Goal: Obtain resource: Obtain resource

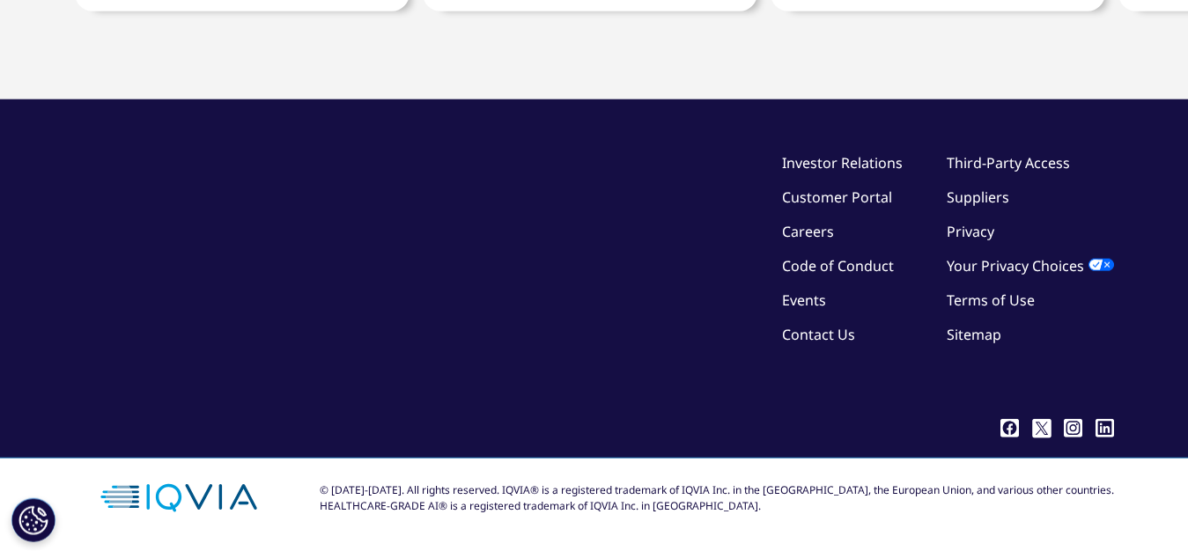
scroll to position [13459, 0]
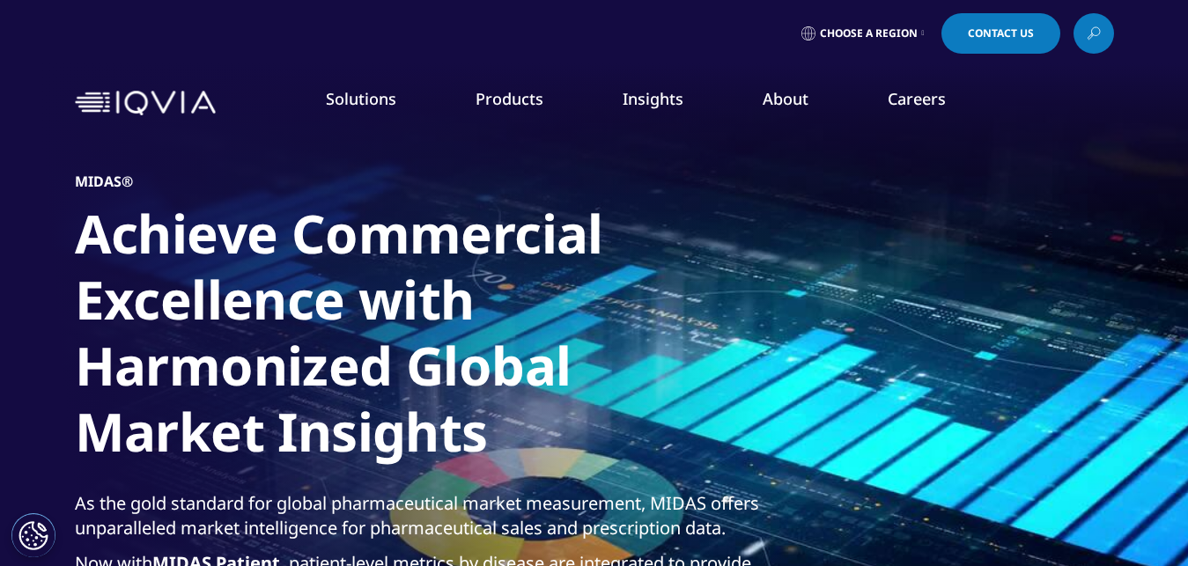
click at [660, 366] on link "Global Health" at bounding box center [745, 356] width 277 height 19
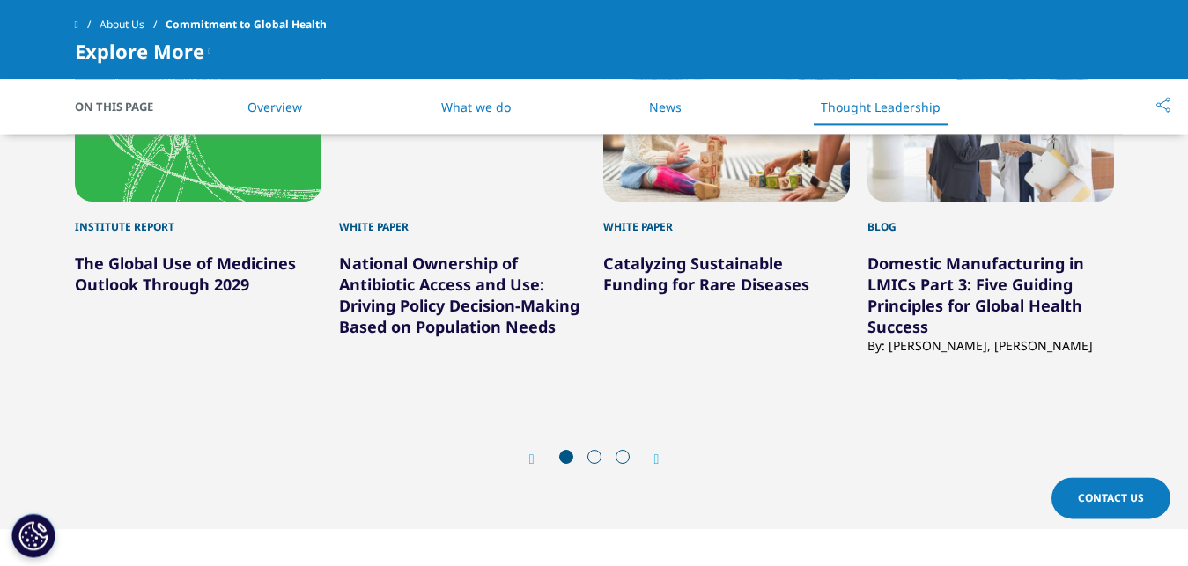
scroll to position [3956, 0]
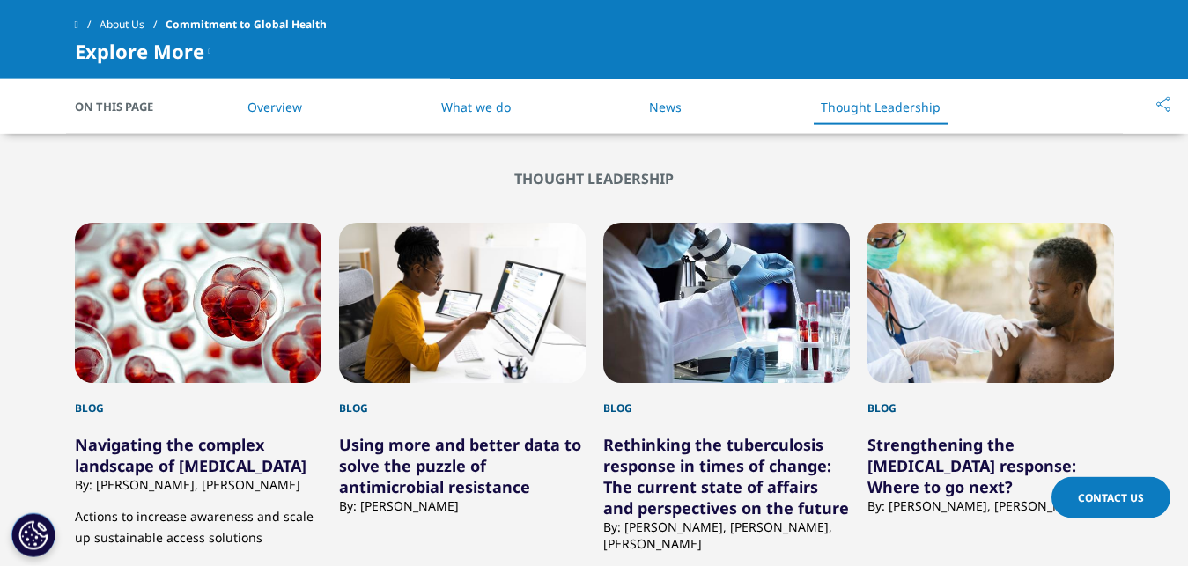
click at [445, 455] on link "Using more and better data to solve the puzzle of antimicrobial resistance" at bounding box center [460, 465] width 242 height 63
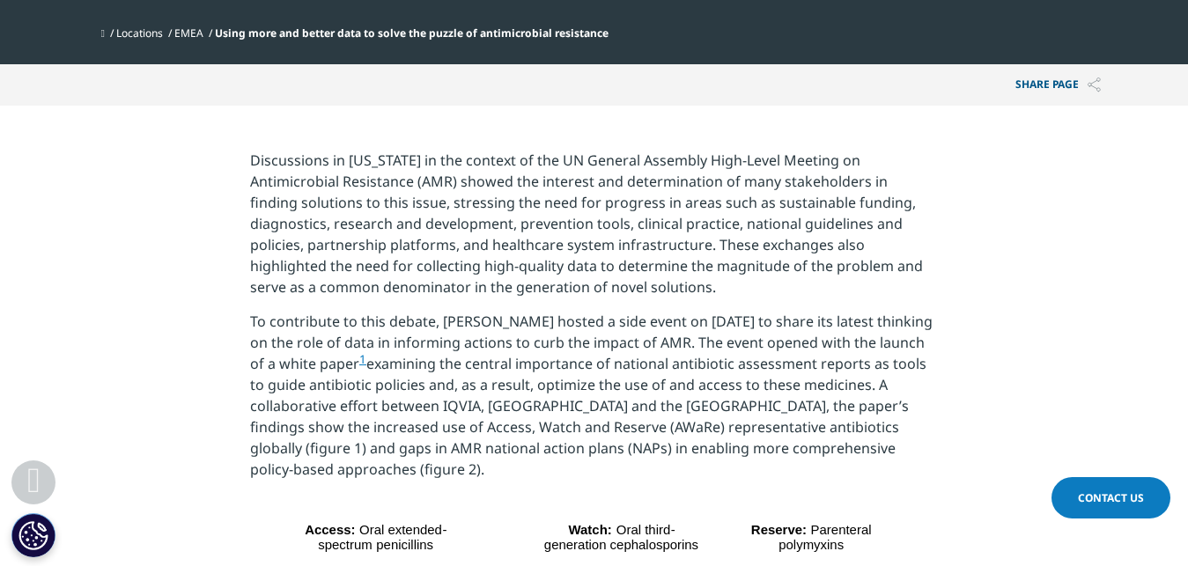
scroll to position [671, 0]
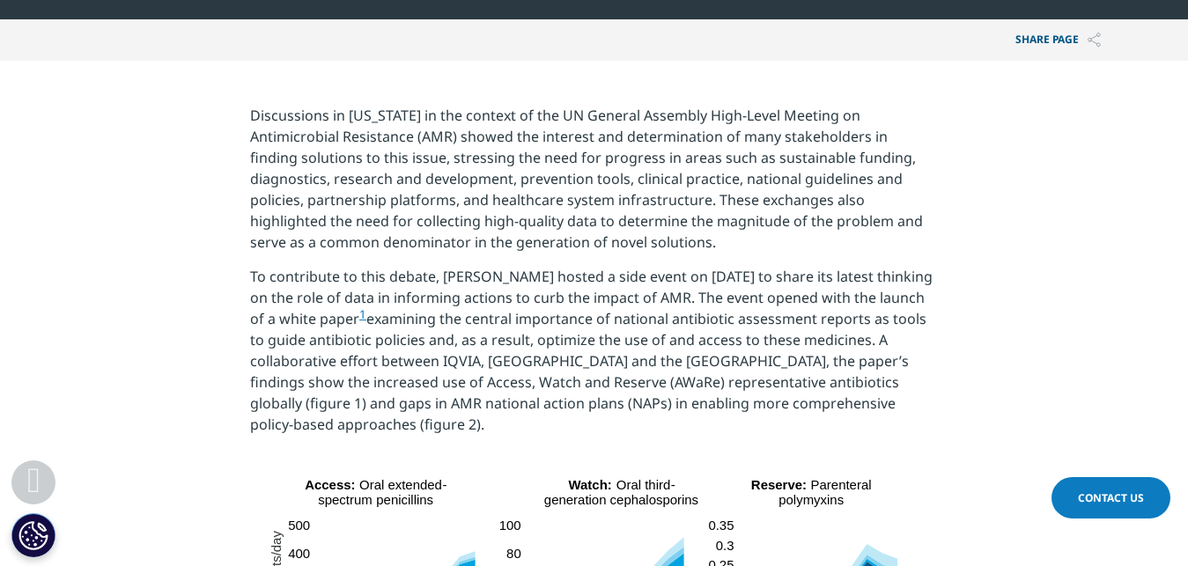
drag, startPoint x: 1187, startPoint y: 85, endPoint x: 1187, endPoint y: 115, distance: 30.0
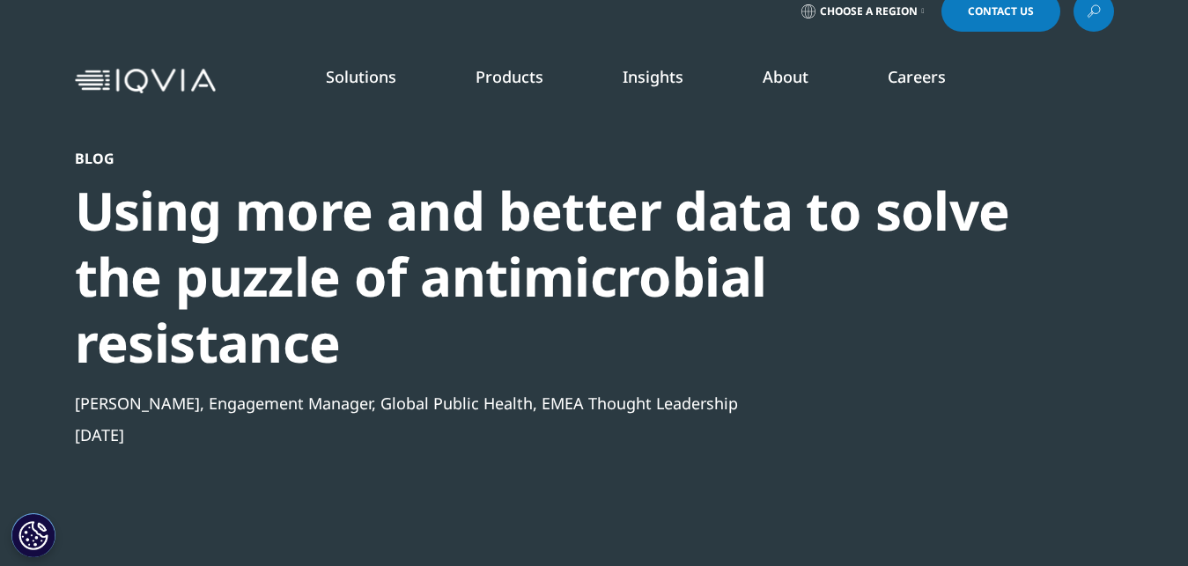
scroll to position [0, 0]
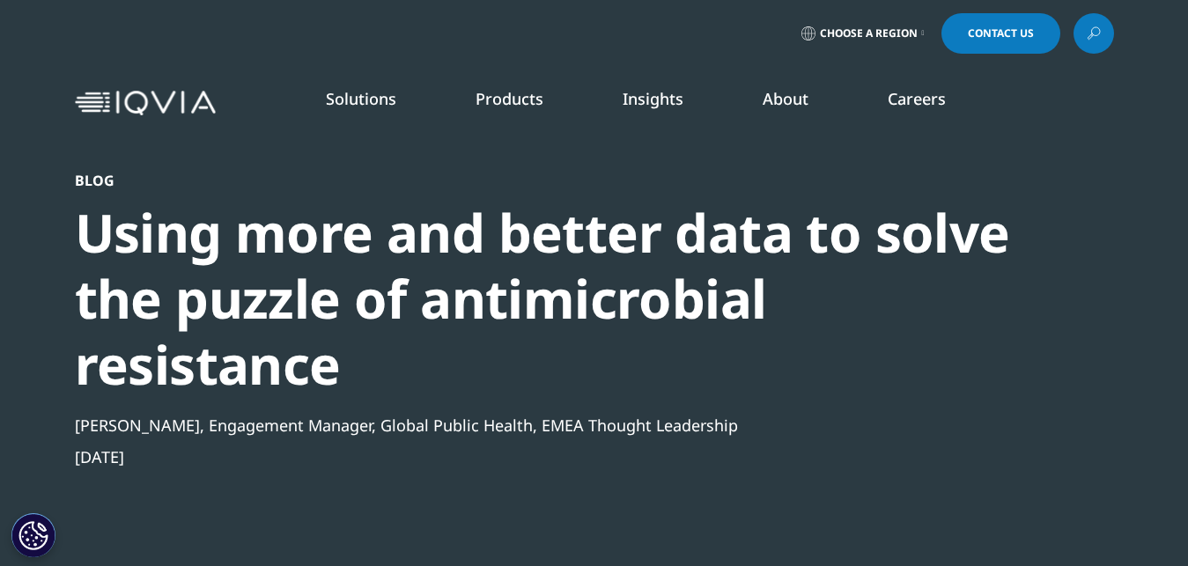
click at [380, 97] on link "Solutions" at bounding box center [361, 98] width 70 height 21
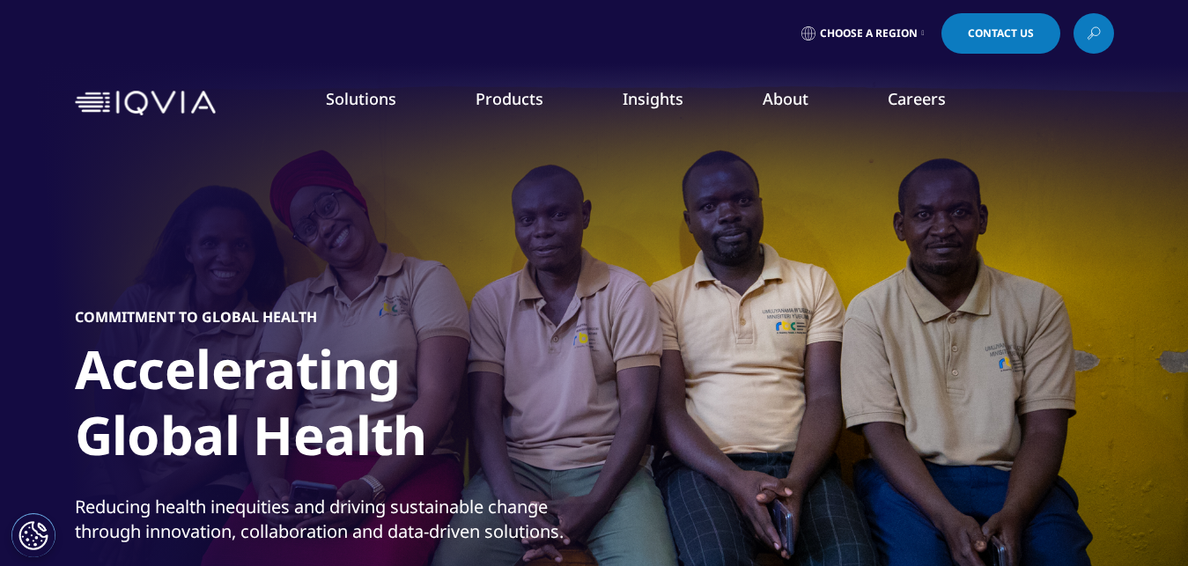
click at [1094, 30] on icon at bounding box center [1094, 33] width 14 height 23
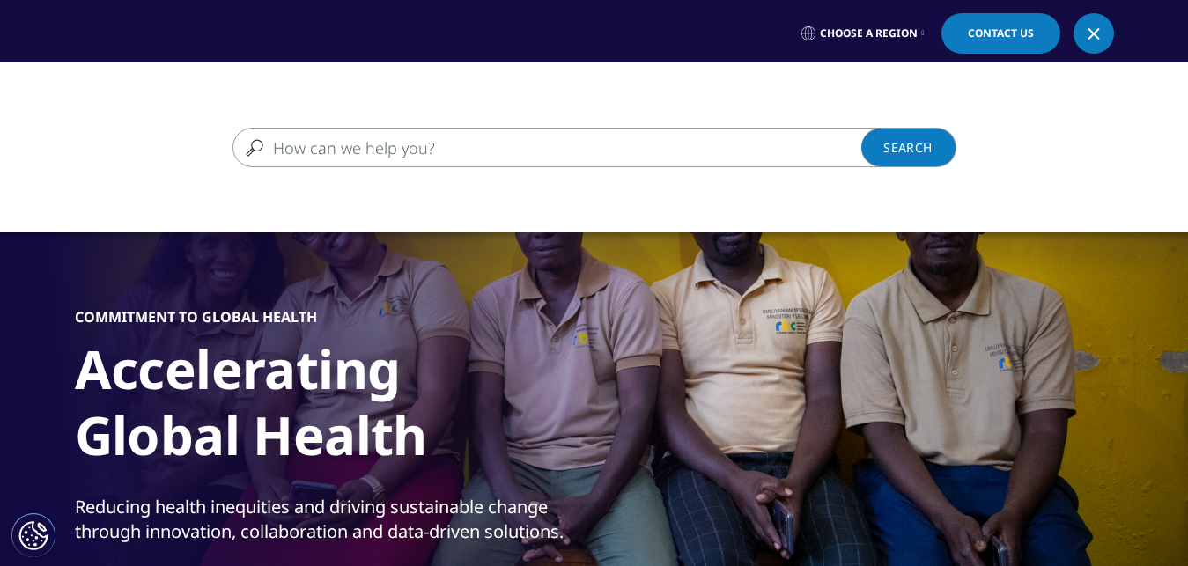
click at [349, 144] on input "Search" at bounding box center [569, 148] width 673 height 40
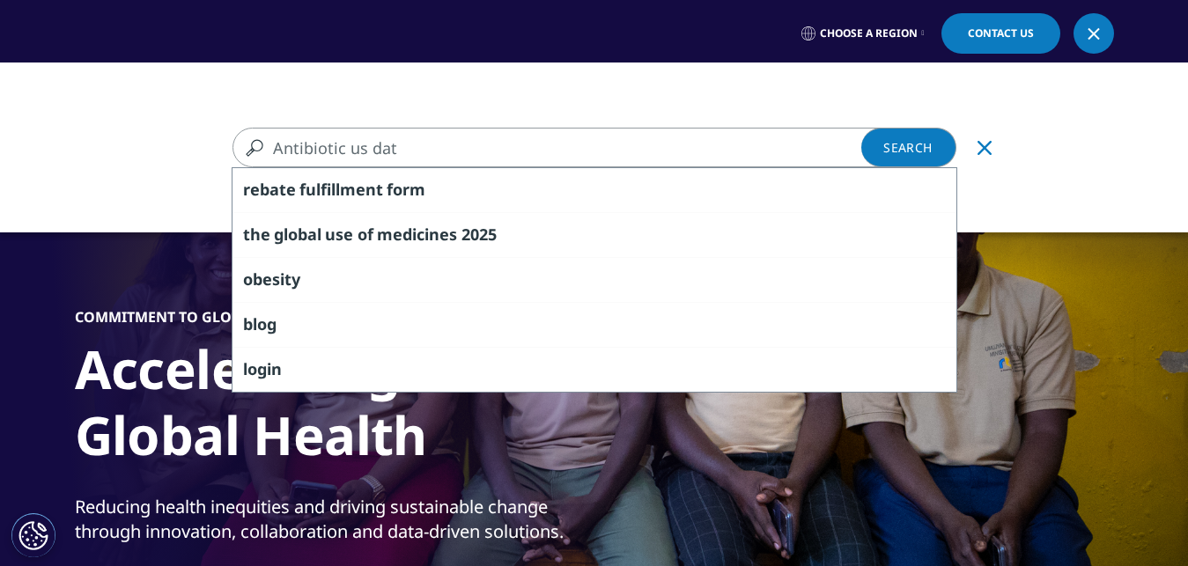
type input "Antibiotic us data"
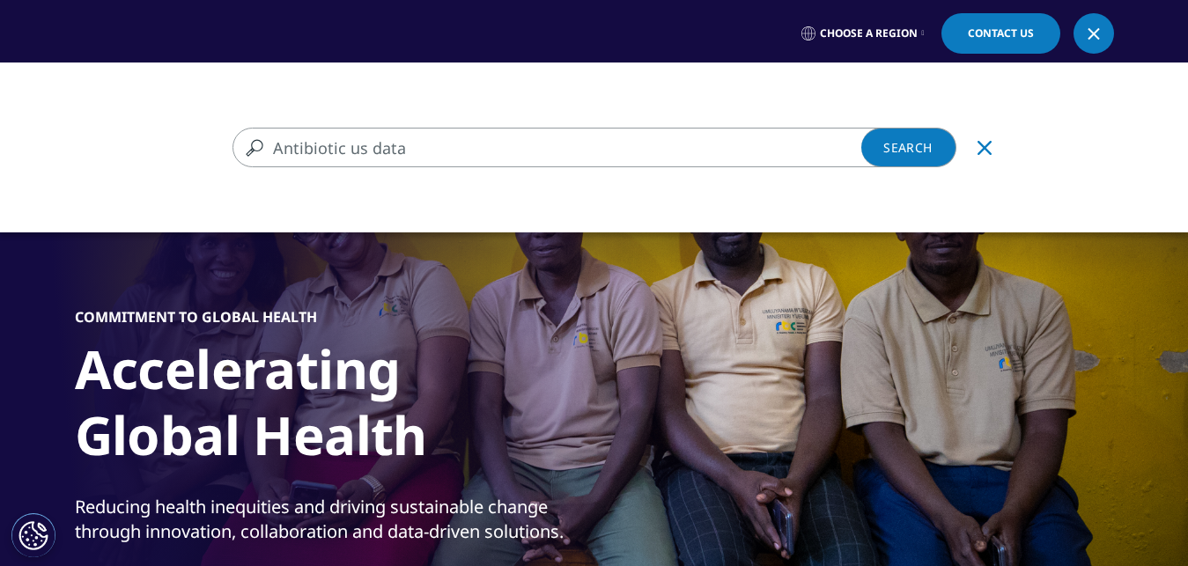
drag, startPoint x: 456, startPoint y: 151, endPoint x: 181, endPoint y: 146, distance: 274.9
click at [233, 146] on input "Antibiotic us data" at bounding box center [569, 148] width 673 height 40
type input "Global use of medicine 2025"
click at [921, 144] on link "Search Loading" at bounding box center [909, 148] width 95 height 40
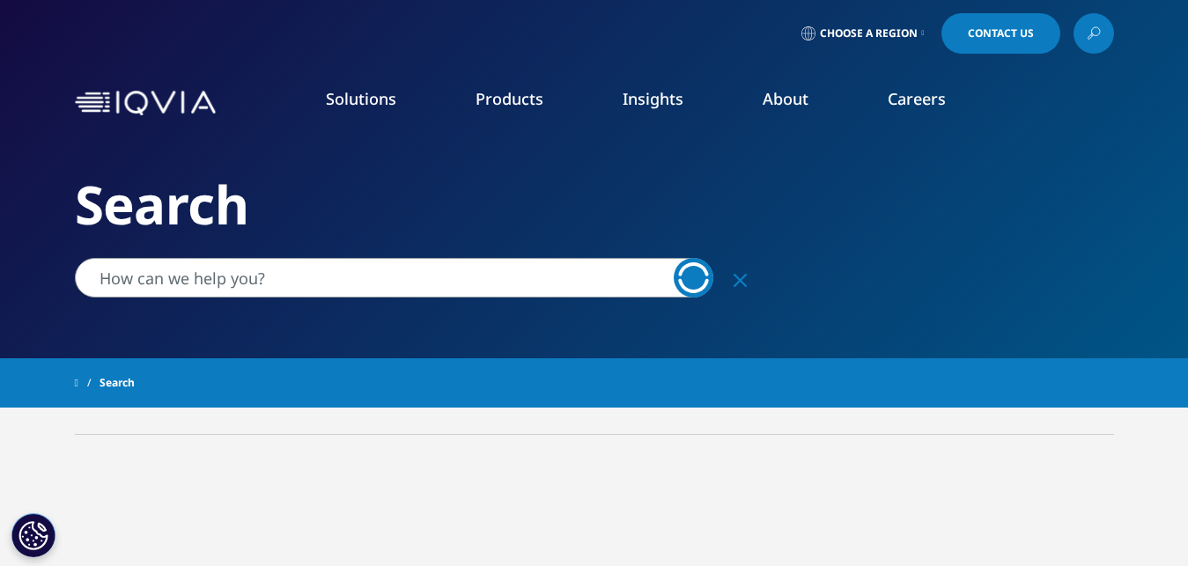
type input "Global use of medicine 2025"
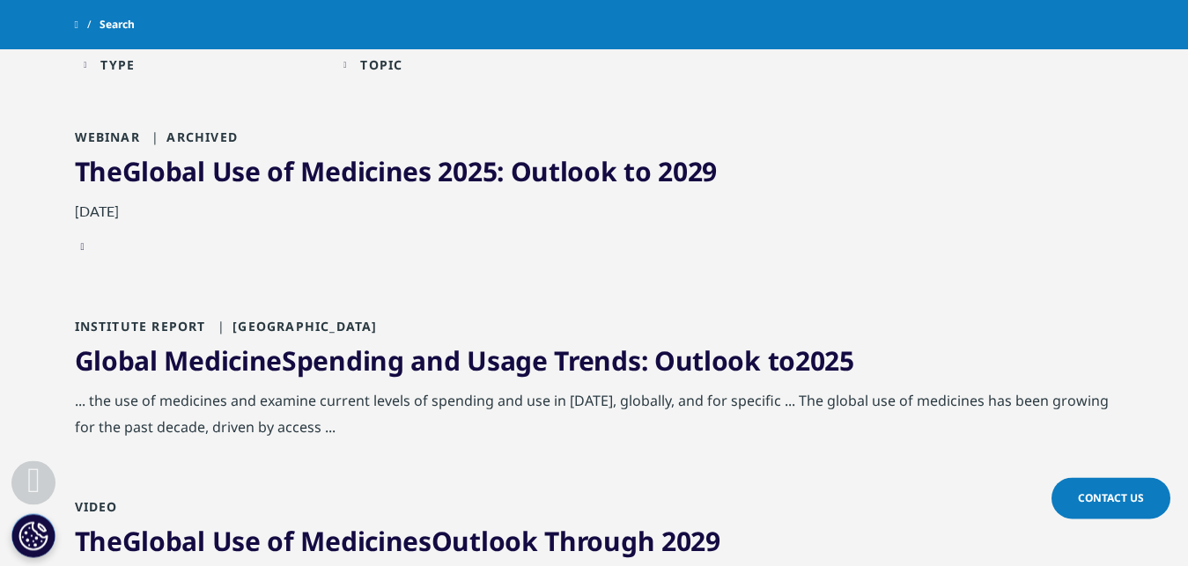
scroll to position [368, 0]
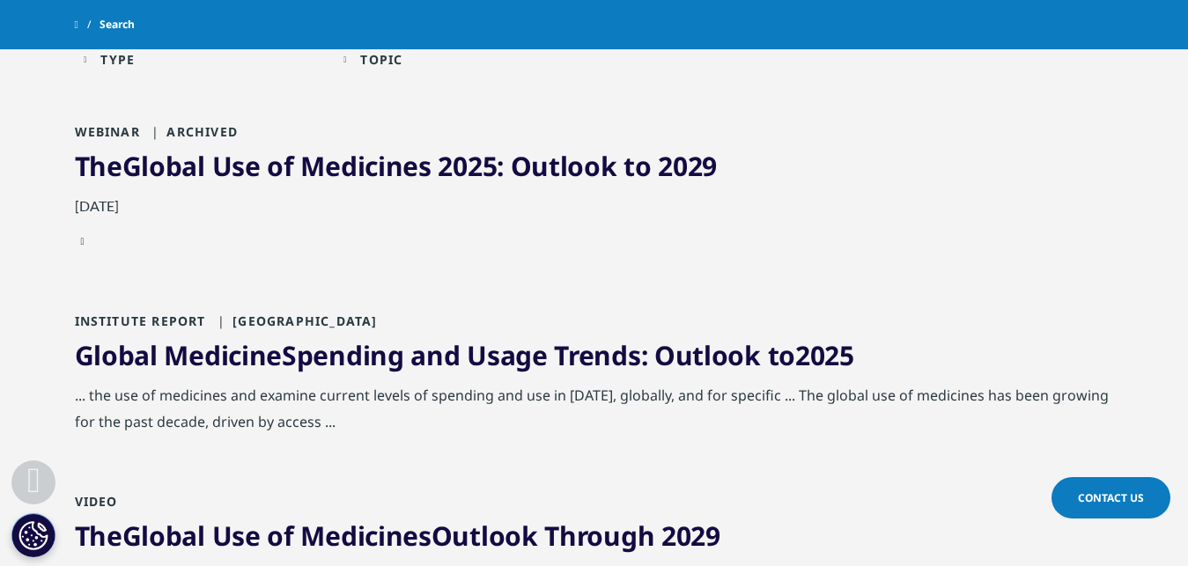
click at [328, 177] on span "Medicines" at bounding box center [365, 166] width 130 height 36
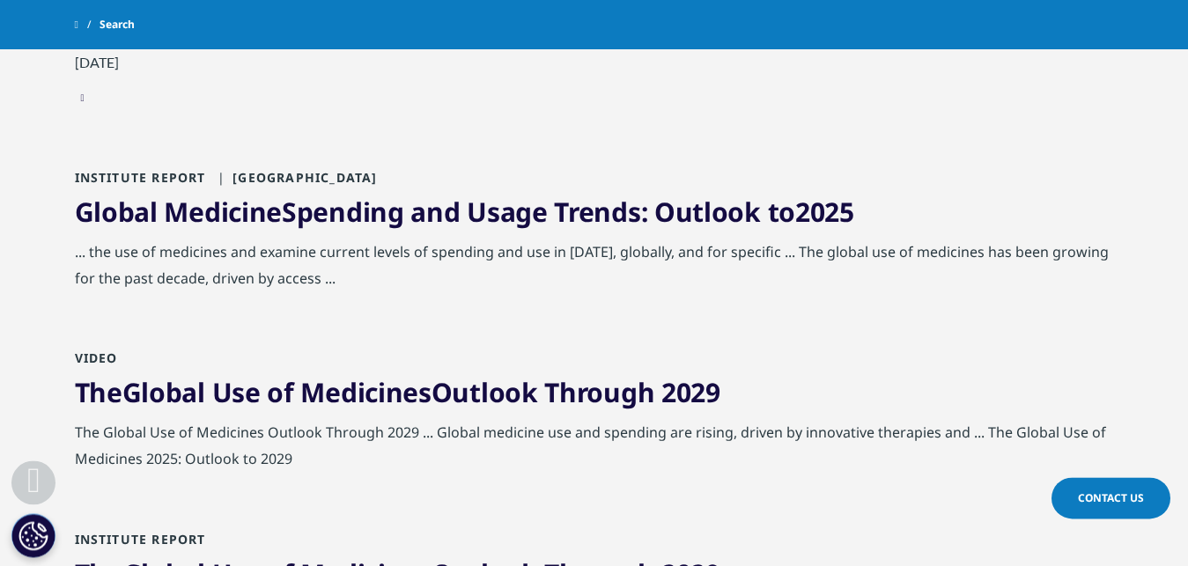
scroll to position [536, 0]
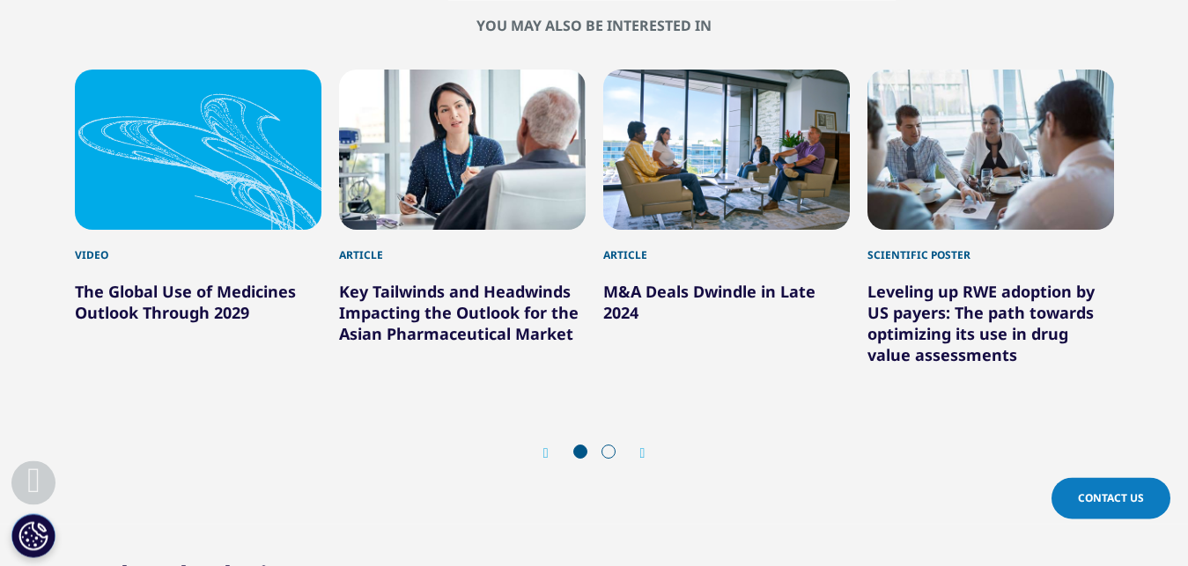
scroll to position [1934, 0]
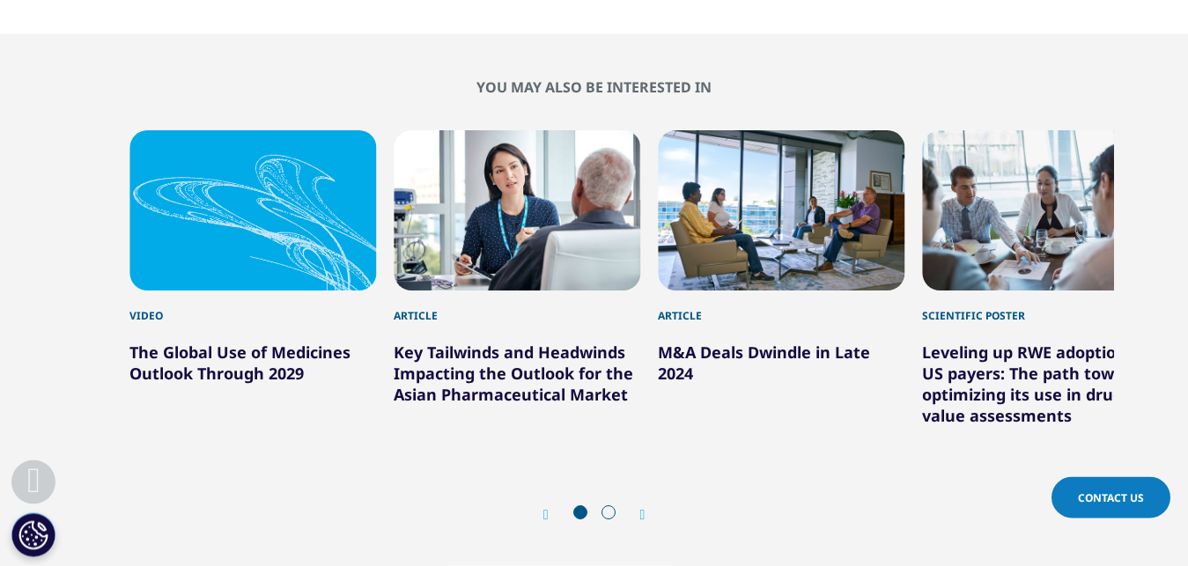
click at [361, 224] on div "1 / 6" at bounding box center [252, 211] width 247 height 160
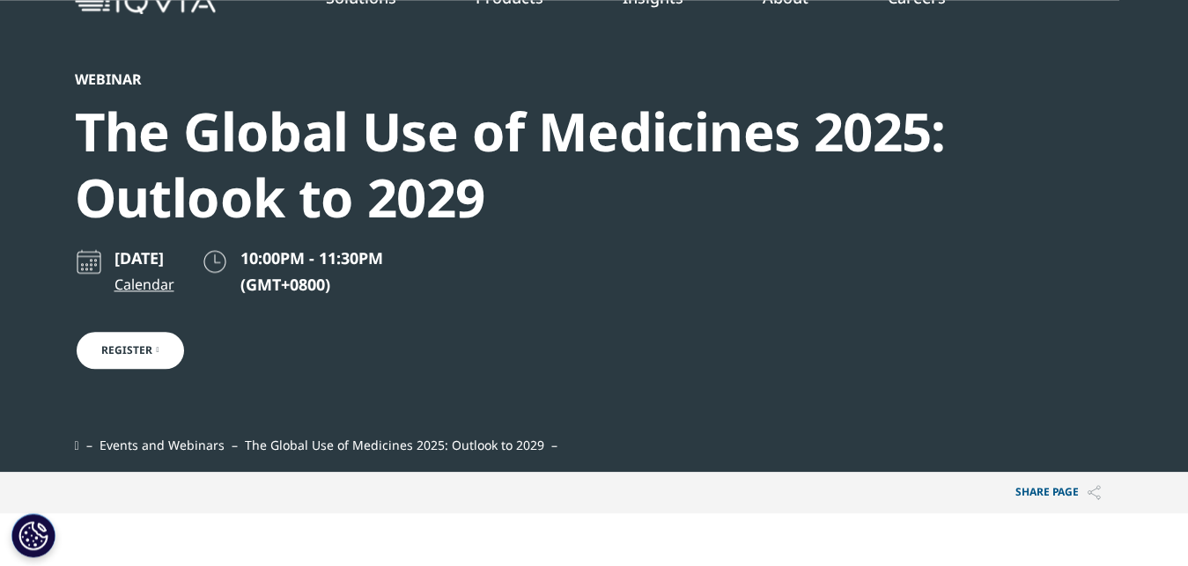
scroll to position [0, 0]
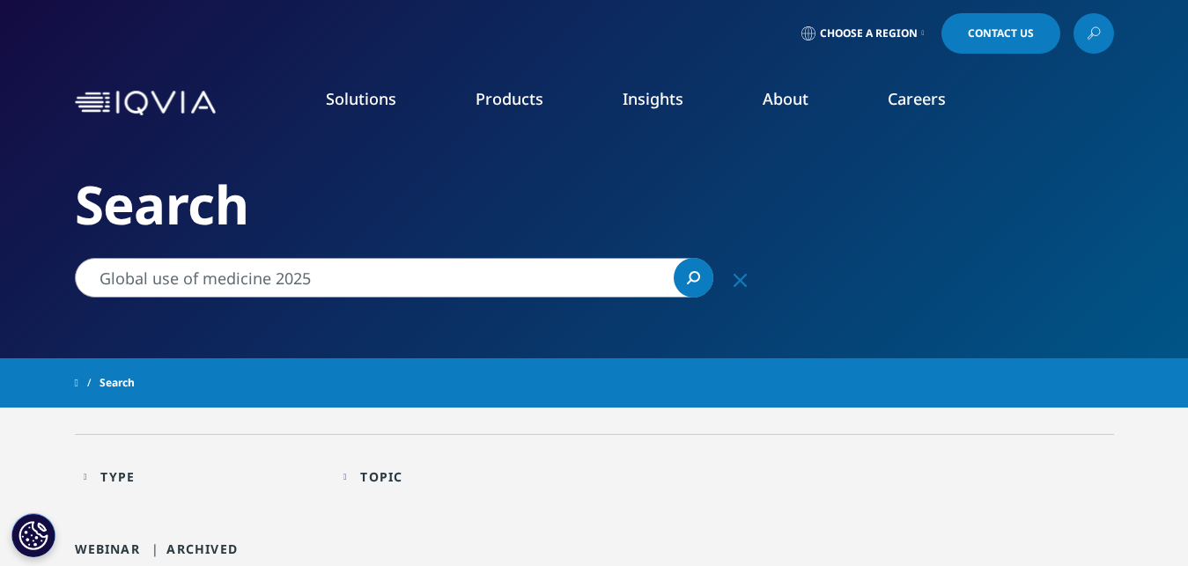
scroll to position [536, 0]
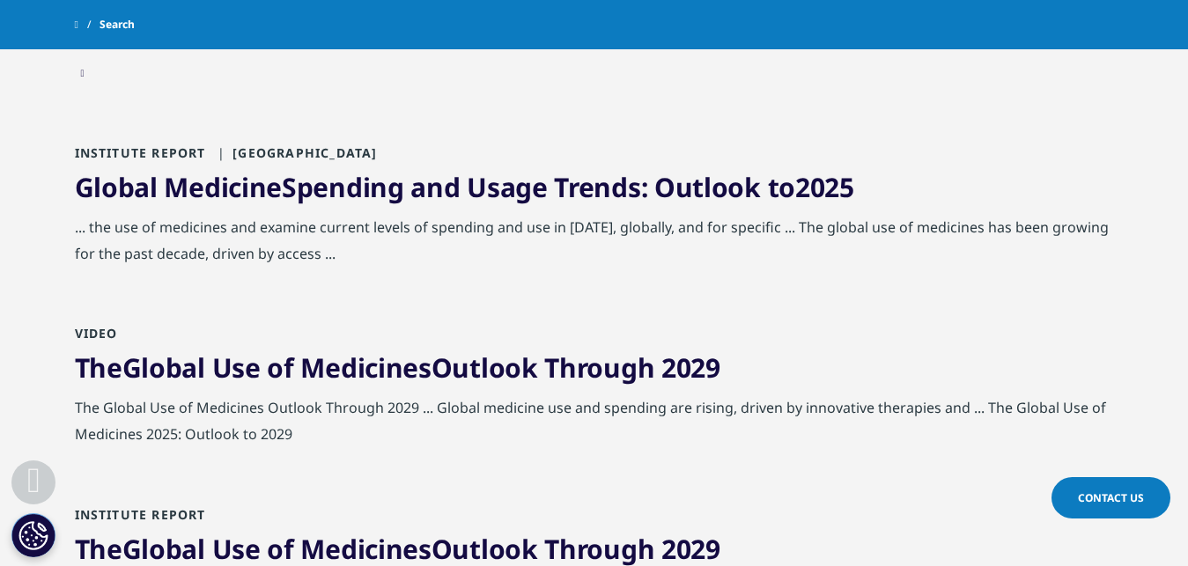
click at [364, 183] on link "Global Medicine Spending and Usage Trends: Outlook to 2025" at bounding box center [465, 187] width 780 height 36
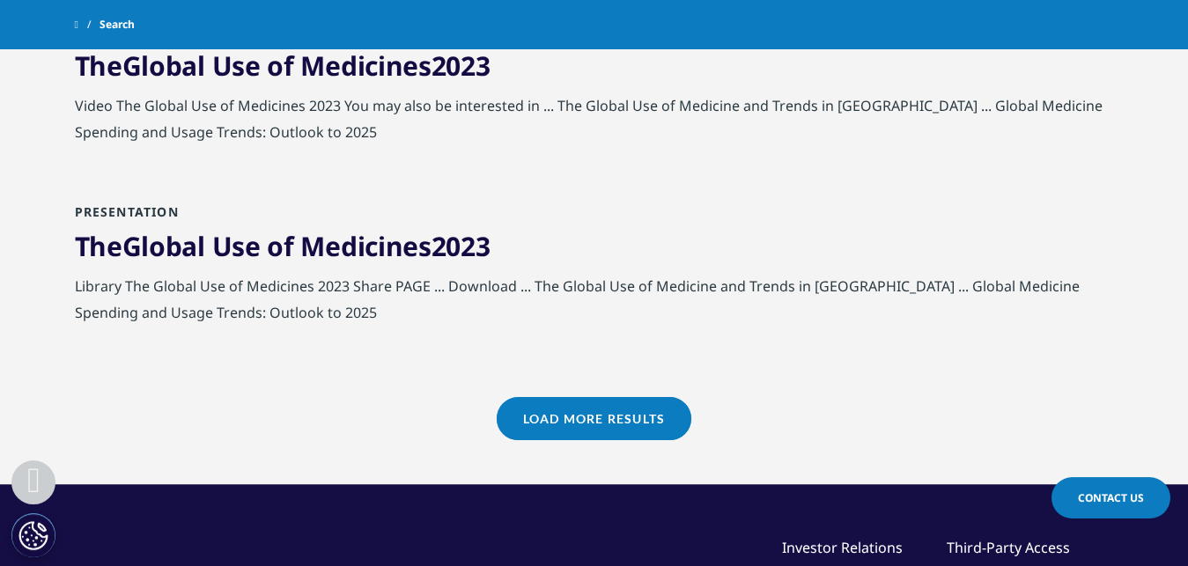
scroll to position [1998, 0]
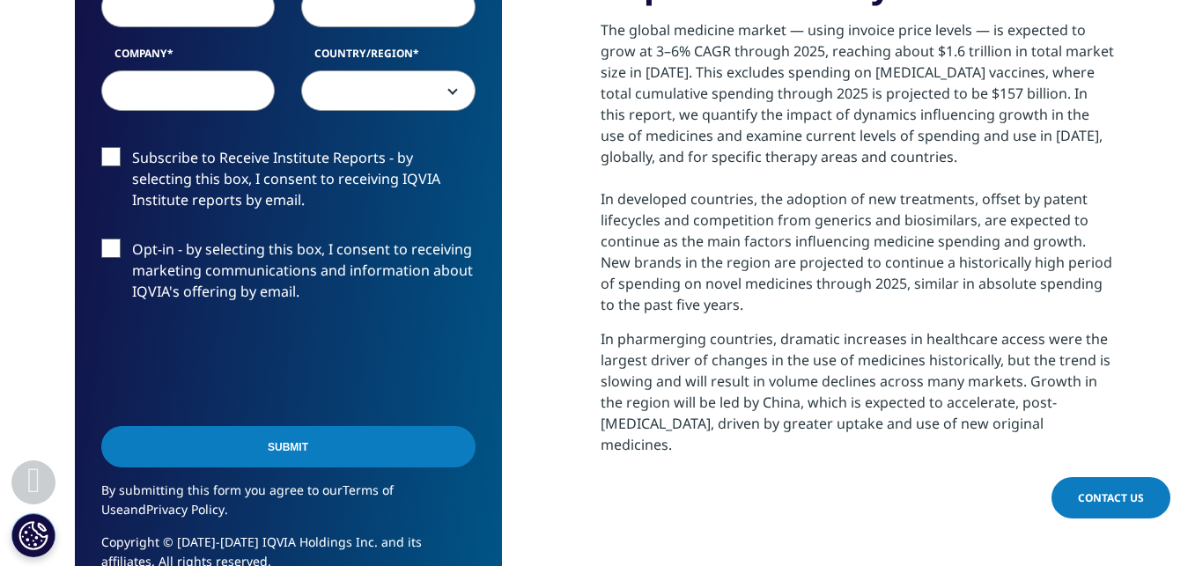
scroll to position [671, 0]
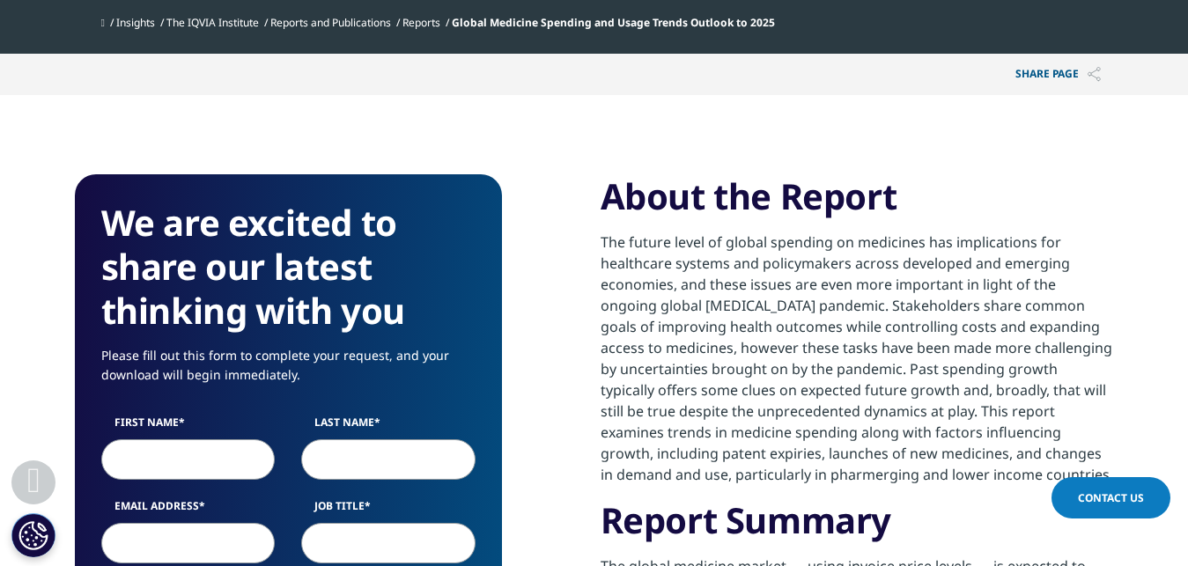
click at [195, 459] on input "First Name" at bounding box center [188, 460] width 174 height 41
type input "F"
type input "Fekadu Gutema"
click at [359, 458] on input "Last Name" at bounding box center [388, 460] width 174 height 41
type input "Wegi"
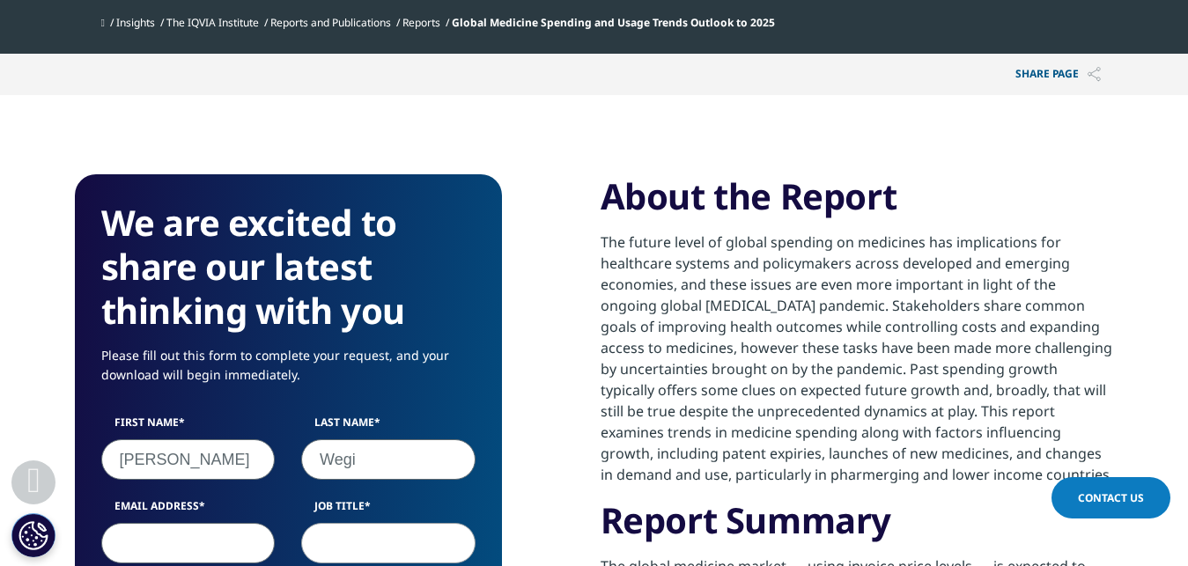
click at [229, 529] on input "Email Address" at bounding box center [188, 543] width 174 height 41
type input "fekadu699@gmail.com"
click at [350, 549] on input "Job Title" at bounding box center [388, 543] width 174 height 41
type input "S"
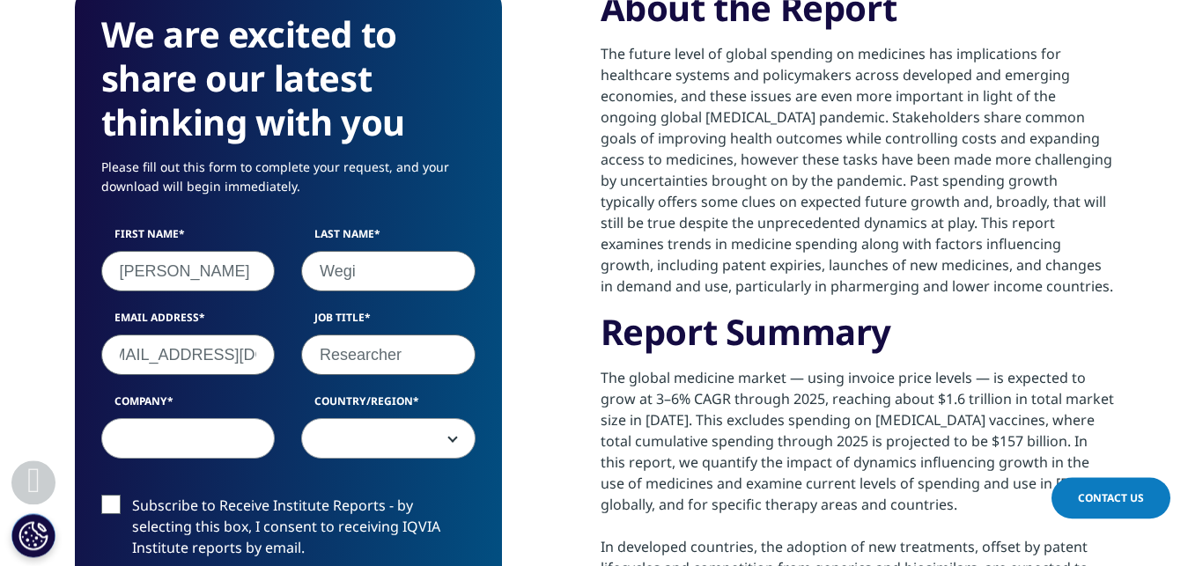
scroll to position [973, 1039]
type input "Researcher"
click at [194, 442] on input "Company" at bounding box center [188, 438] width 174 height 41
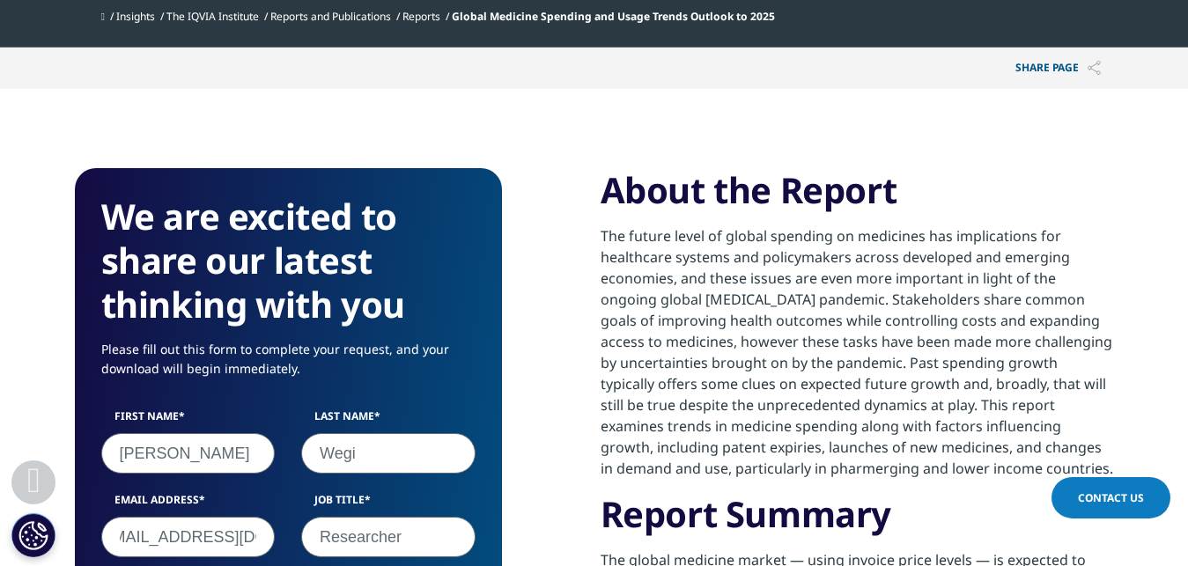
scroll to position [759, 0]
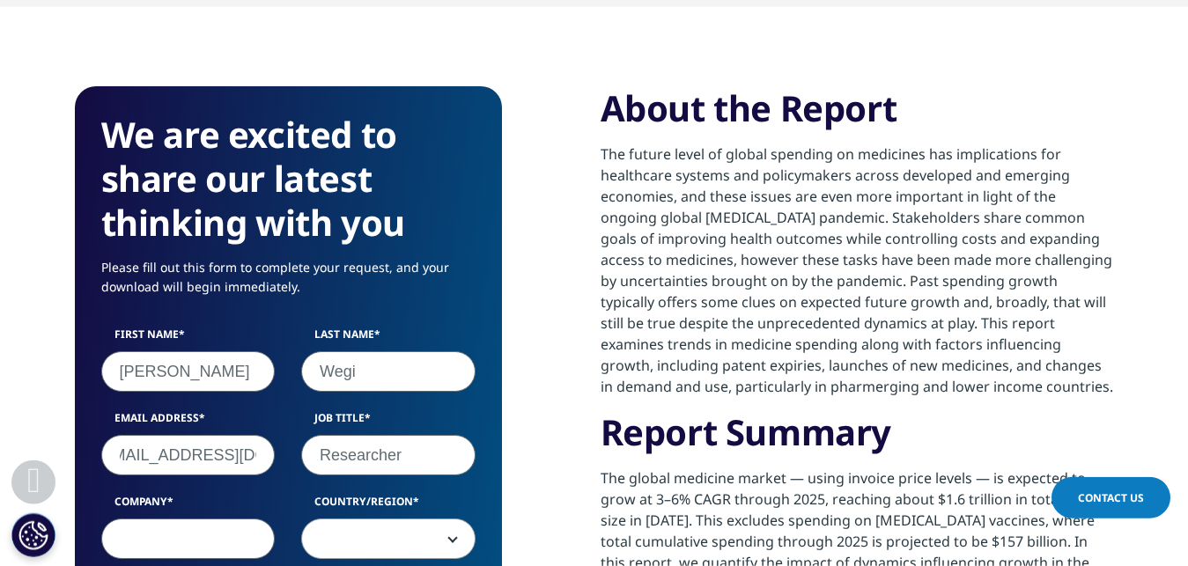
click at [174, 548] on input "Company" at bounding box center [188, 539] width 174 height 41
type input "Hunan Agricultural University"
click at [343, 545] on span at bounding box center [388, 540] width 173 height 41
click at [376, 539] on span at bounding box center [388, 540] width 173 height 41
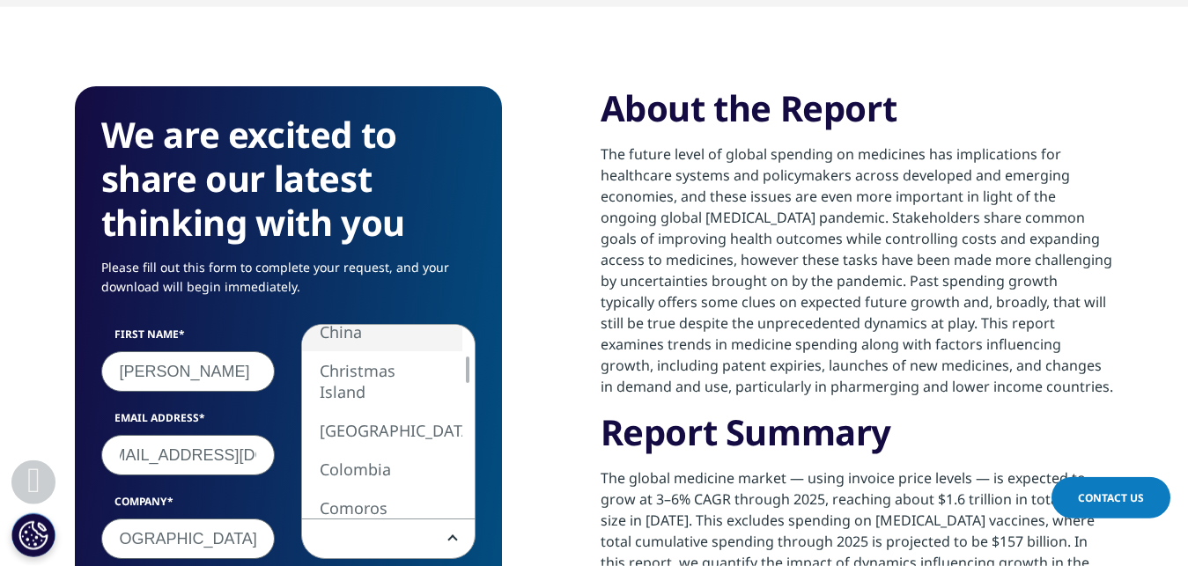
select select "China"
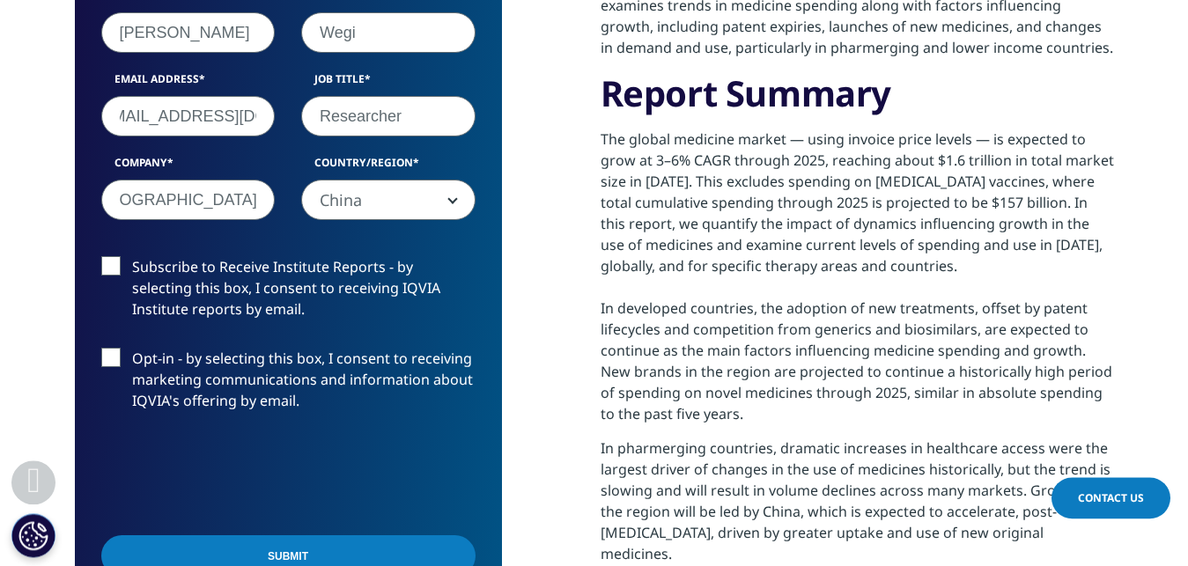
scroll to position [1062, 0]
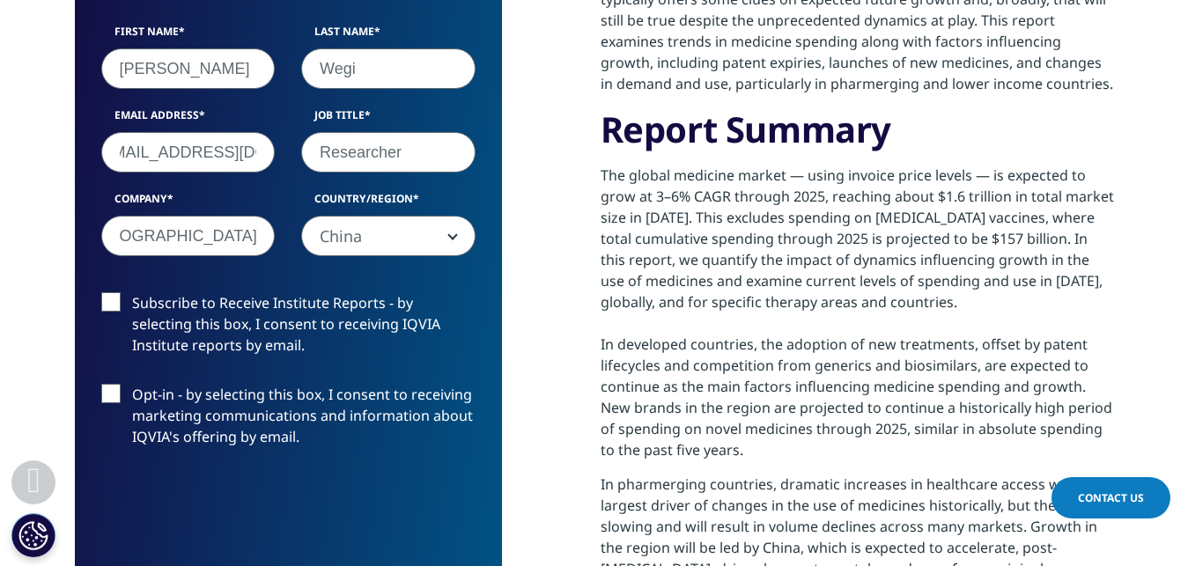
click at [118, 301] on label "Subscribe to Receive Institute Reports - by selecting this box, I consent to re…" at bounding box center [288, 328] width 374 height 73
click at [132, 292] on input "Subscribe to Receive Institute Reports - by selecting this box, I consent to re…" at bounding box center [132, 292] width 0 height 0
click at [109, 387] on label "Opt-in - by selecting this box, I consent to receiving marketing communications…" at bounding box center [288, 420] width 374 height 73
click at [132, 384] on input "Opt-in - by selecting this box, I consent to receiving marketing communications…" at bounding box center [132, 384] width 0 height 0
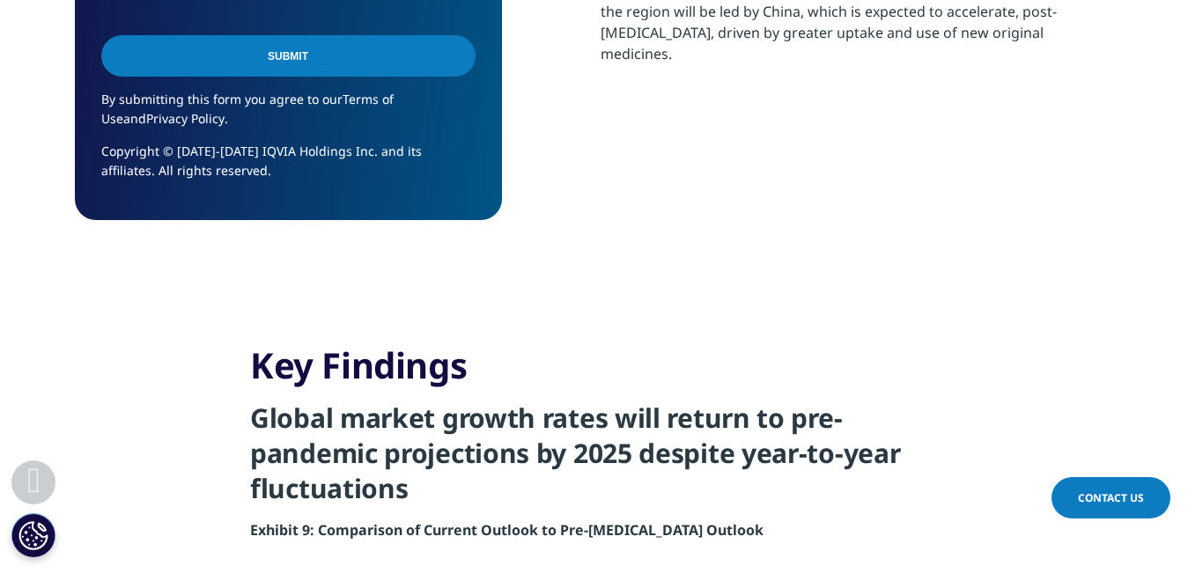
click at [233, 65] on input "Submit" at bounding box center [288, 55] width 374 height 41
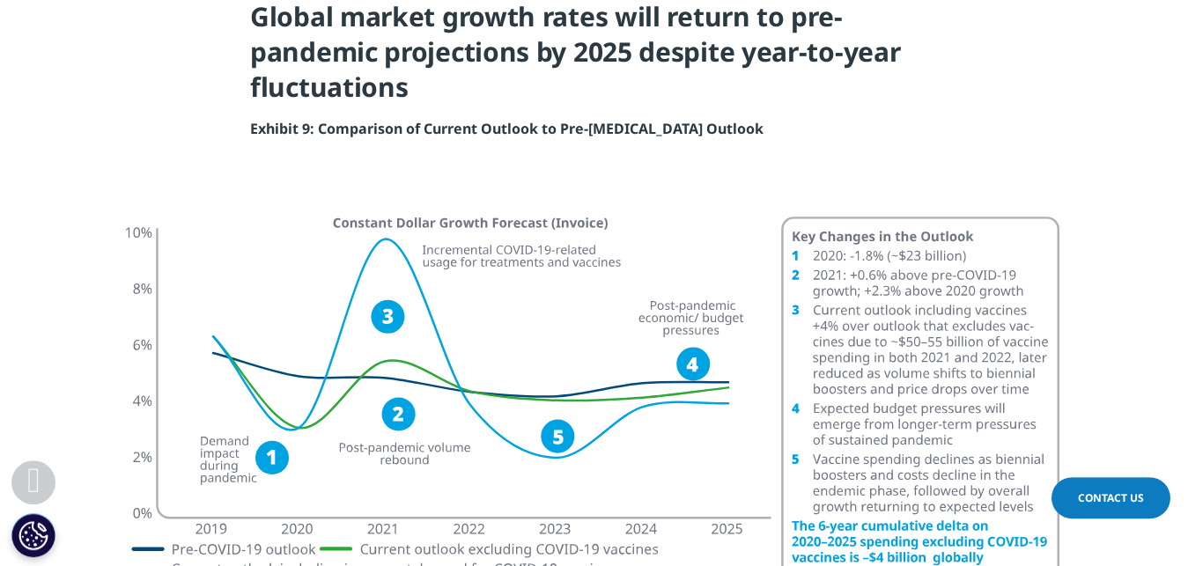
scroll to position [1899, 0]
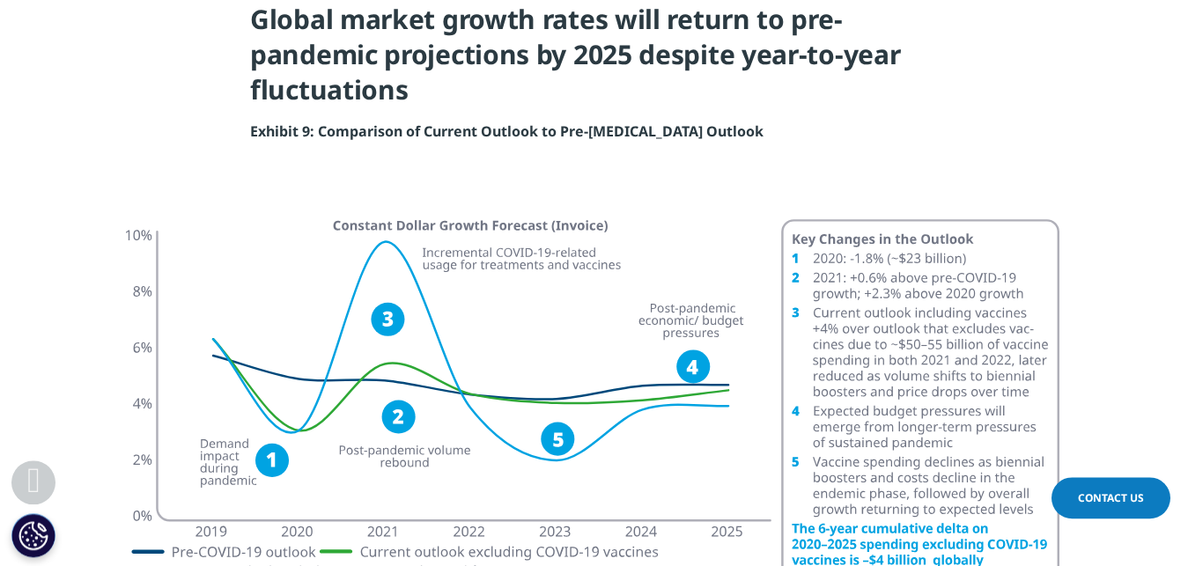
click at [664, 363] on img at bounding box center [594, 442] width 987 height 492
click at [701, 362] on img at bounding box center [594, 442] width 987 height 492
click at [711, 362] on img at bounding box center [594, 442] width 987 height 492
click at [718, 362] on img at bounding box center [594, 442] width 987 height 492
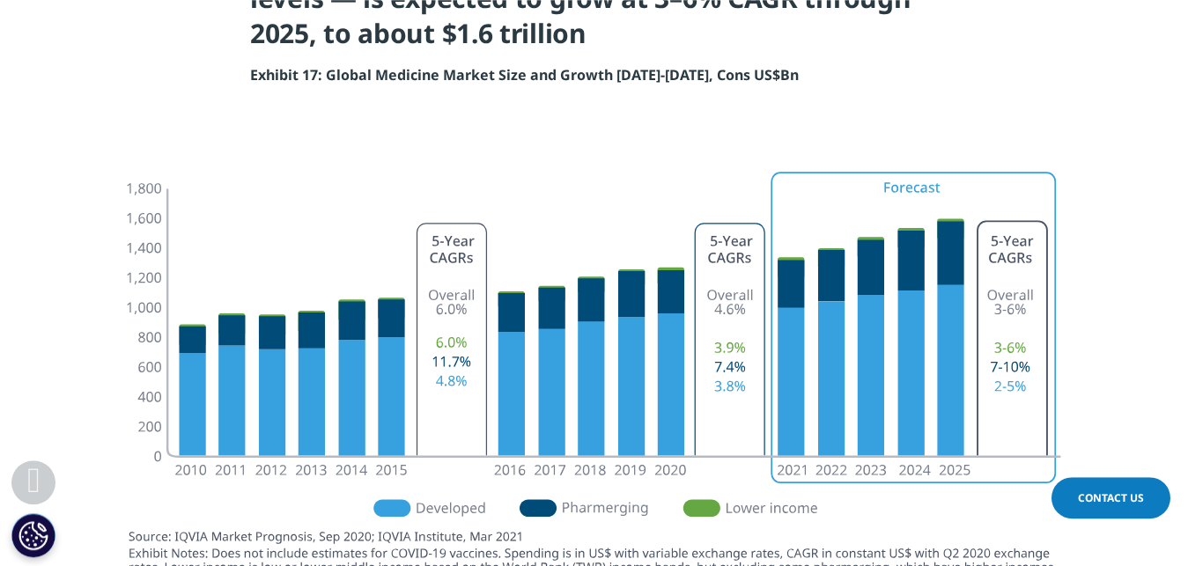
scroll to position [3813, 0]
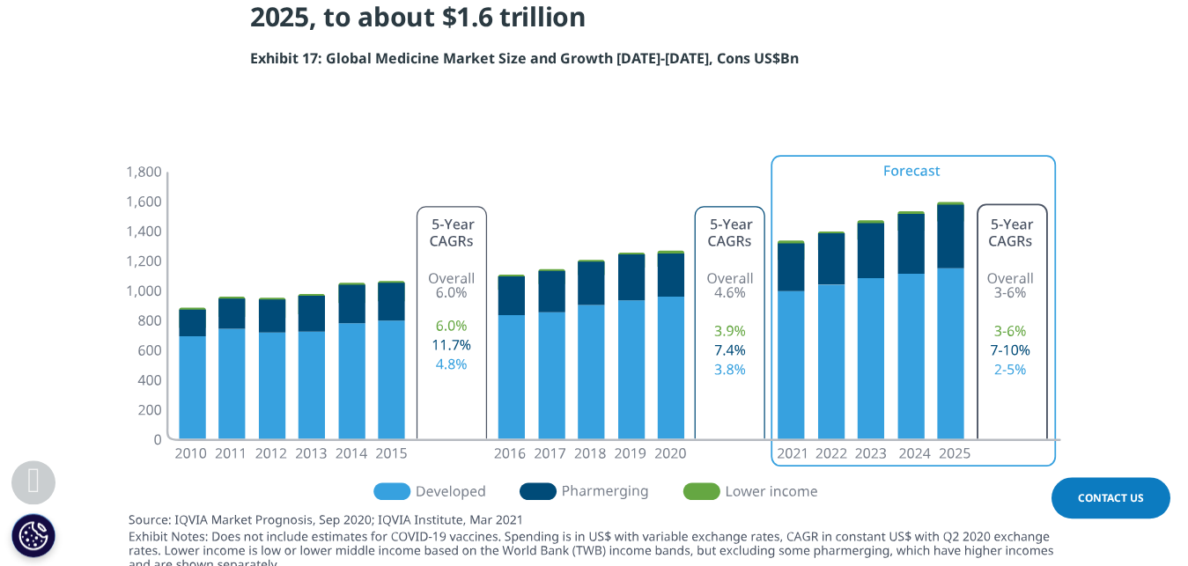
click at [202, 285] on img at bounding box center [594, 365] width 987 height 485
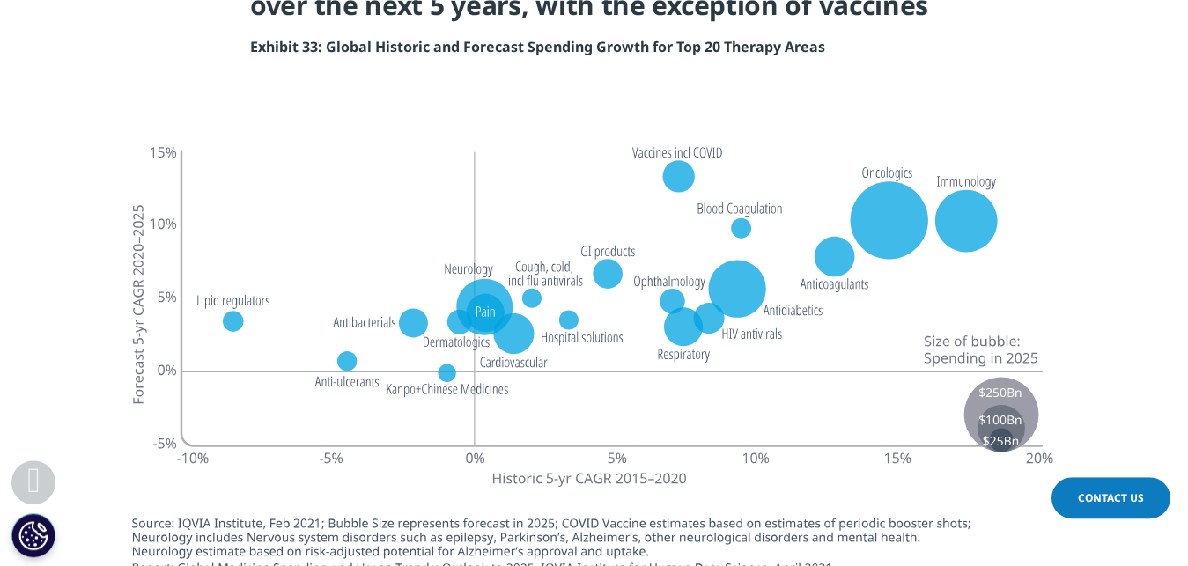
scroll to position [4752, 0]
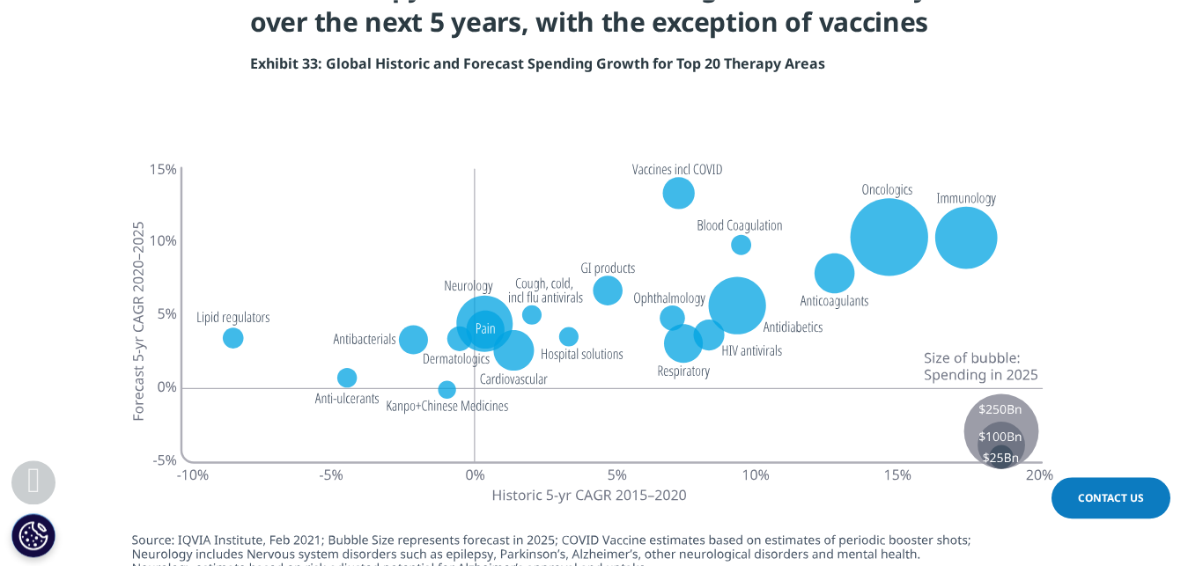
click at [881, 189] on img at bounding box center [594, 373] width 987 height 488
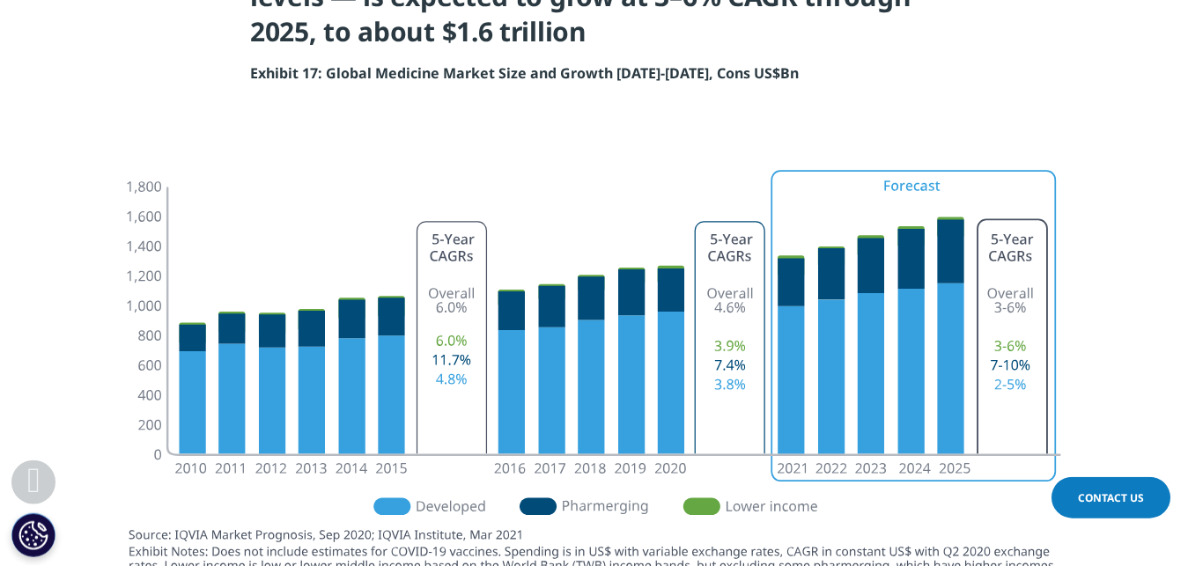
scroll to position [3787, 0]
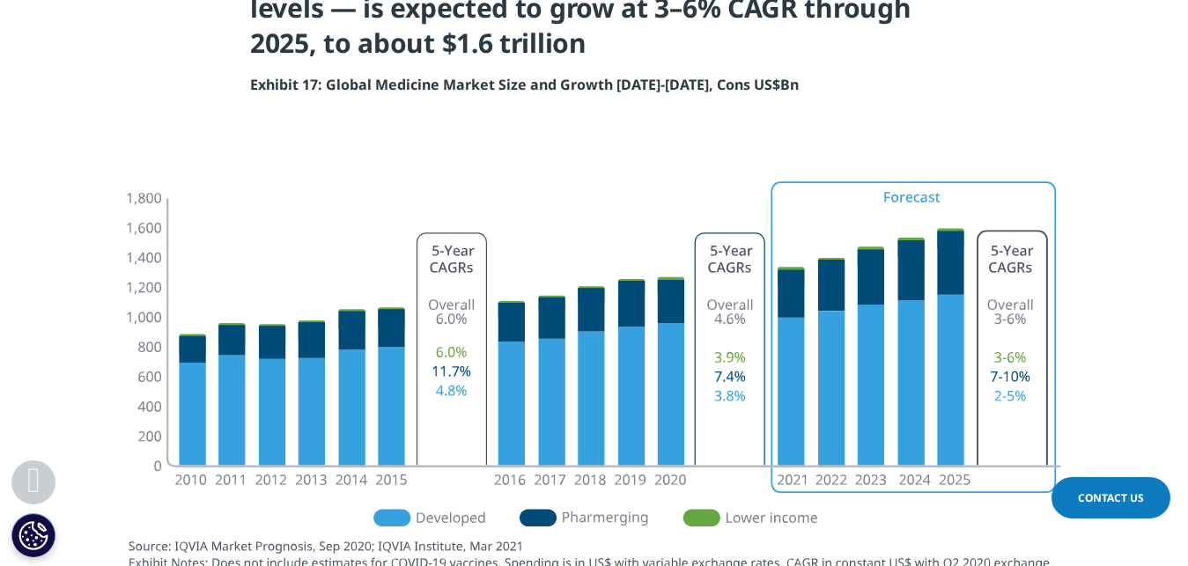
click at [199, 293] on img at bounding box center [594, 392] width 987 height 485
click at [199, 292] on img at bounding box center [594, 392] width 987 height 485
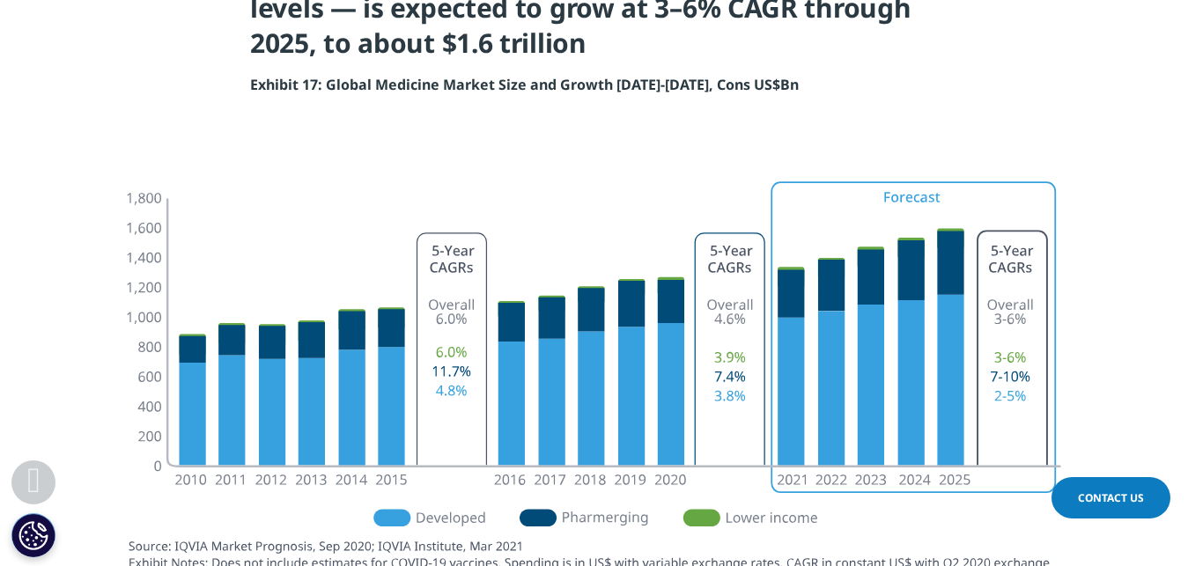
click at [199, 292] on img at bounding box center [594, 392] width 987 height 485
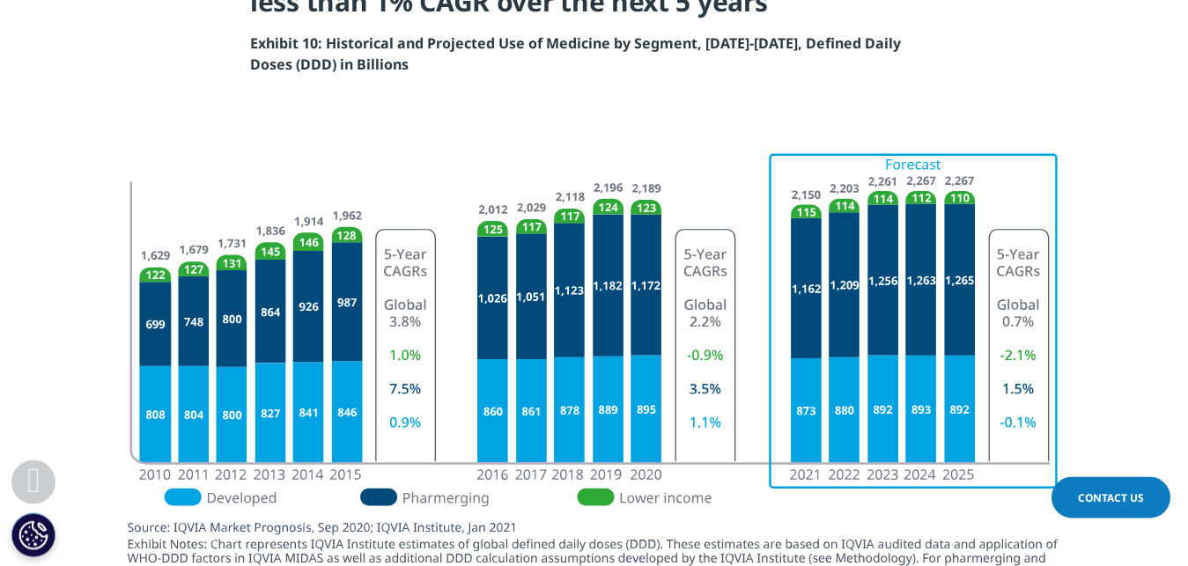
scroll to position [2966, 0]
